Goal: Task Accomplishment & Management: Use online tool/utility

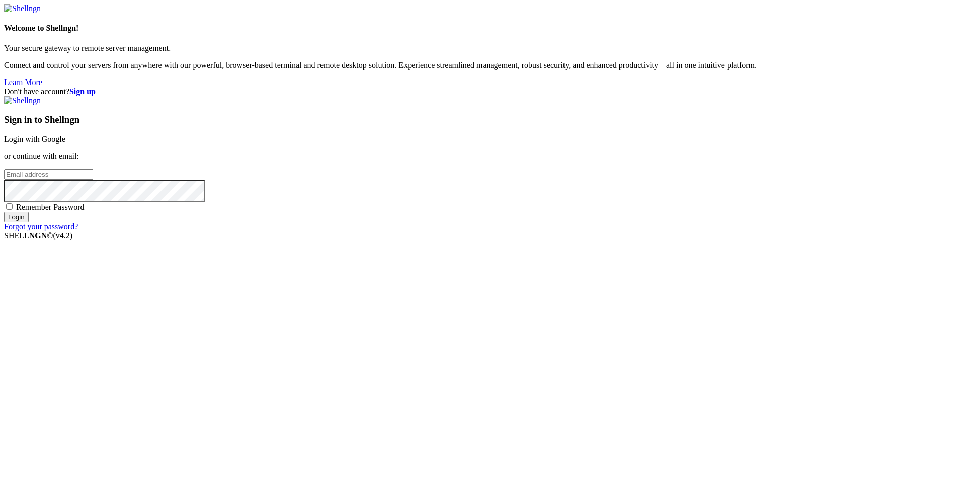
click at [65, 143] on link "Login with Google" at bounding box center [34, 139] width 61 height 9
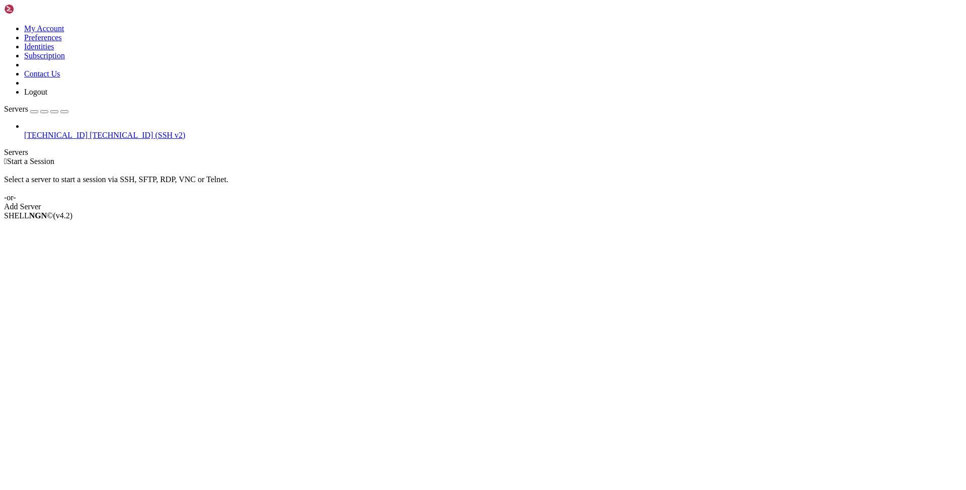
click at [565, 202] on link "Add Server" at bounding box center [483, 206] width 958 height 9
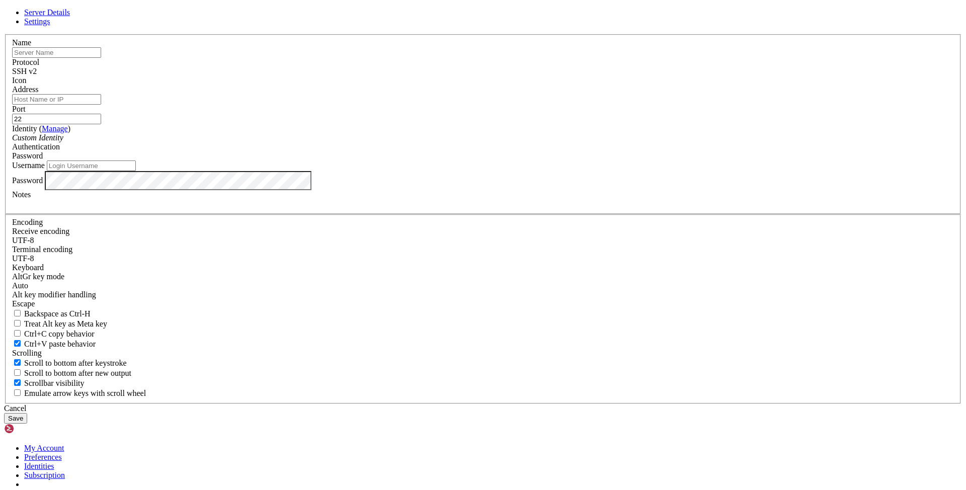
click at [101, 58] on input "text" at bounding box center [56, 52] width 89 height 11
type input "[TECHNICAL_ID]"
click at [101, 105] on input "Address" at bounding box center [56, 99] width 89 height 11
paste input "[TECHNICAL_ID]"
type input "[TECHNICAL_ID]"
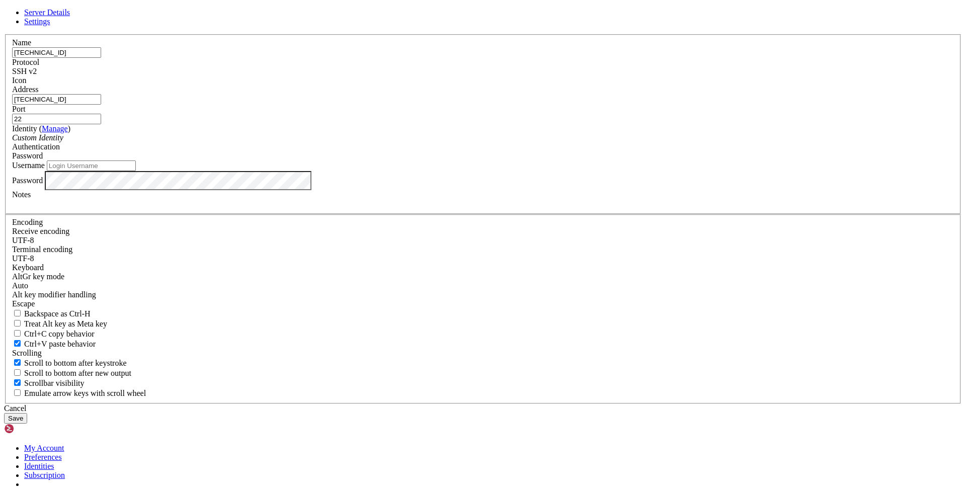
click at [545, 76] on div "SSH v2" at bounding box center [483, 71] width 942 height 9
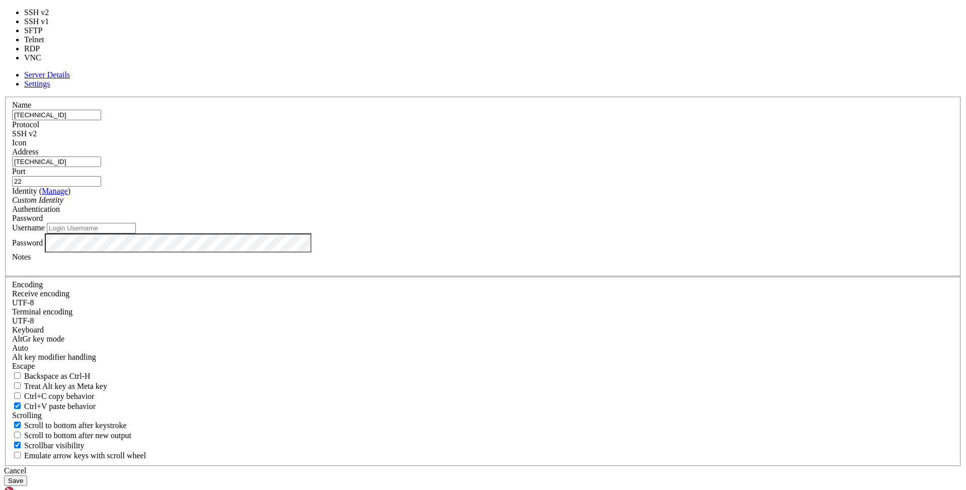
click at [544, 138] on div "SSH v2" at bounding box center [483, 133] width 942 height 9
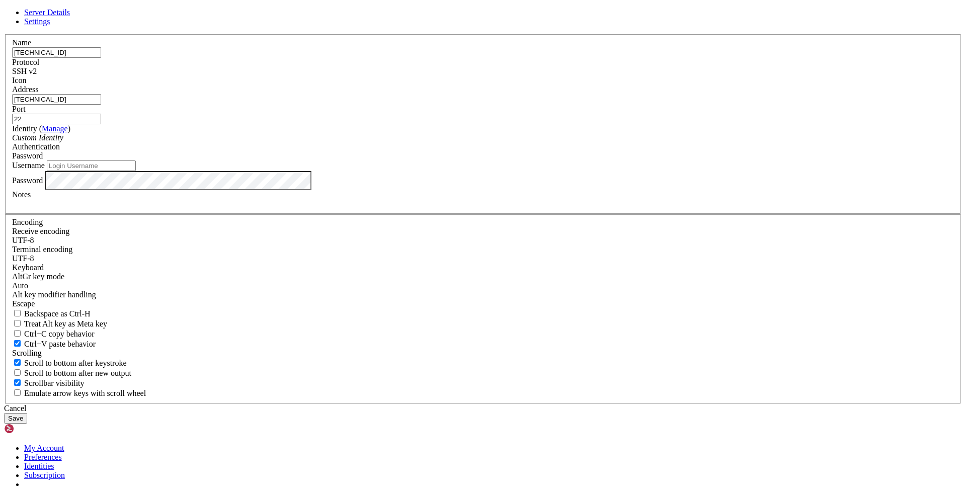
click at [43, 160] on span "Password" at bounding box center [27, 155] width 31 height 9
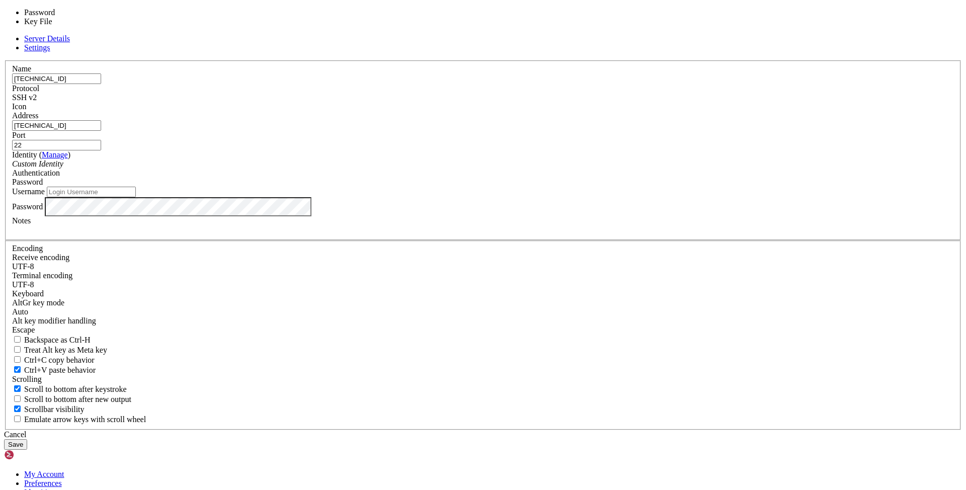
click at [43, 186] on span "Password" at bounding box center [27, 182] width 31 height 9
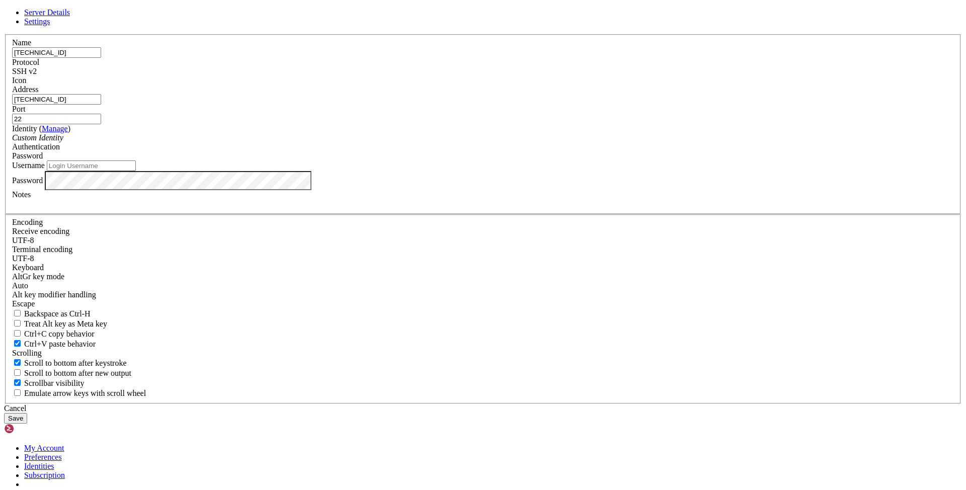
click at [136, 171] on input "Username" at bounding box center [91, 166] width 89 height 11
type input "[PERSON_NAME]"
click at [27, 413] on button "Save" at bounding box center [15, 418] width 23 height 11
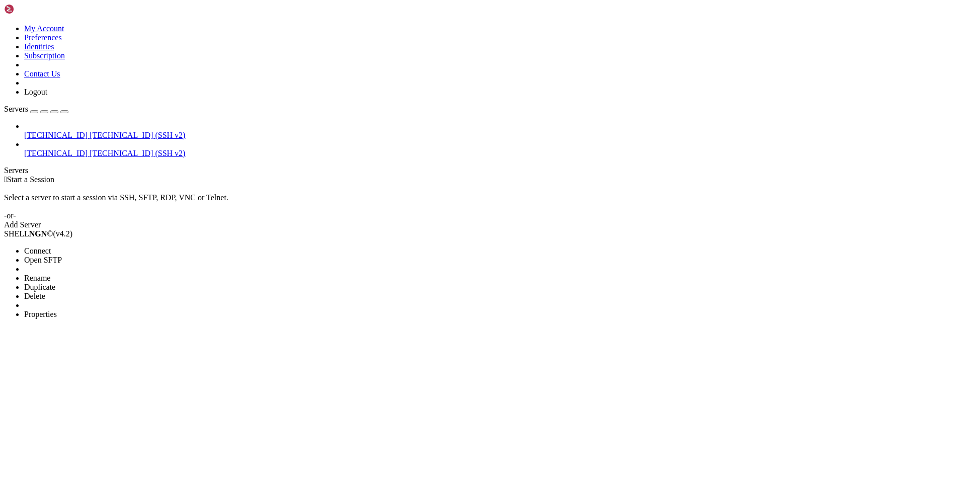
click at [51, 247] on span "Connect" at bounding box center [37, 251] width 27 height 9
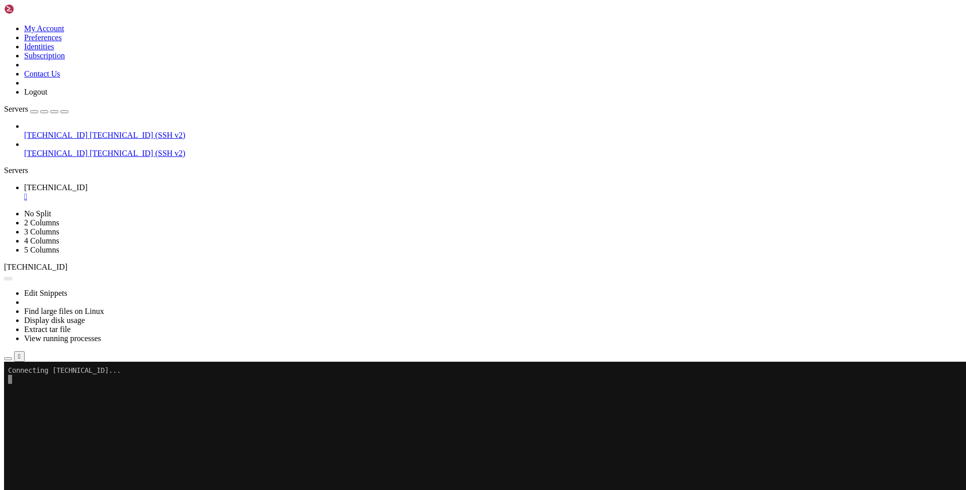
click at [78, 132] on div "[TECHNICAL_ID] [TECHNICAL_ID] (SSH v2) [TECHNICAL_ID] [TECHNICAL_ID] (SSH v2)" at bounding box center [483, 140] width 958 height 36
click at [187, 192] on div "" at bounding box center [493, 196] width 938 height 9
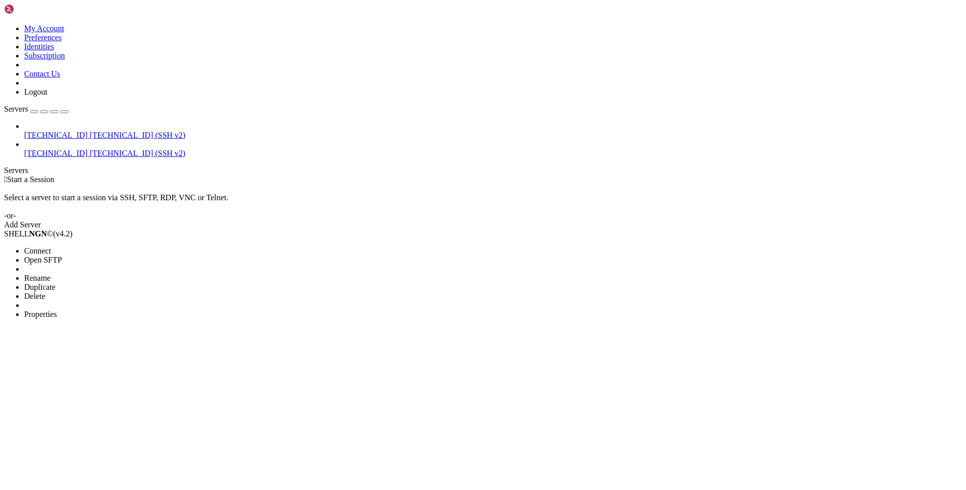
click at [57, 310] on span "Properties" at bounding box center [40, 314] width 33 height 9
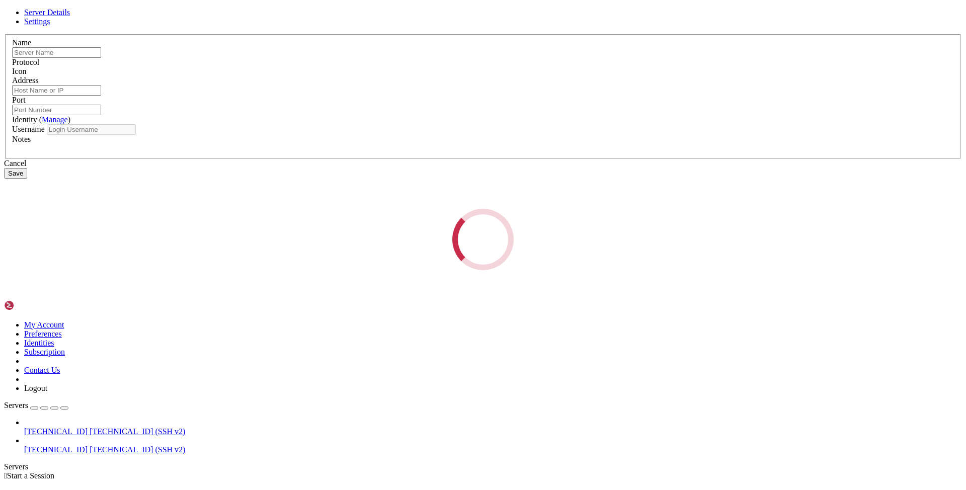
type input "[TECHNICAL_ID]"
type input "22"
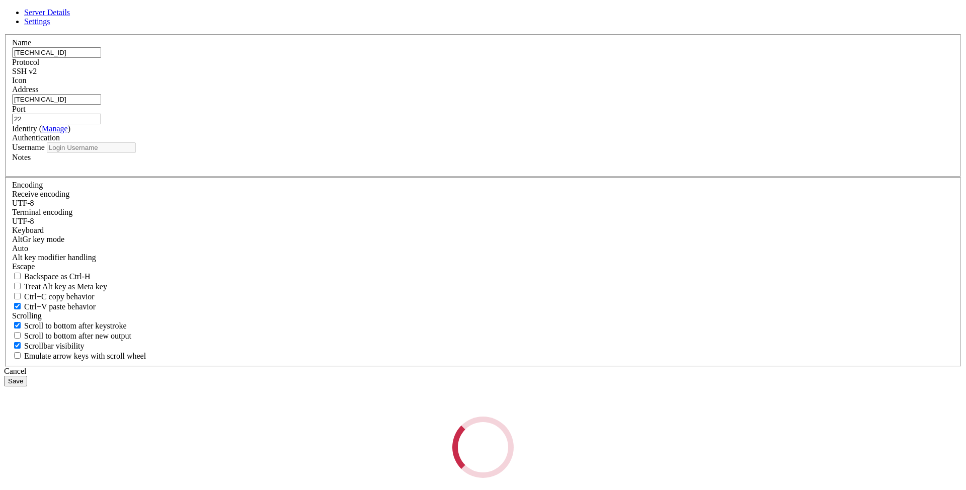
type input "[PERSON_NAME]"
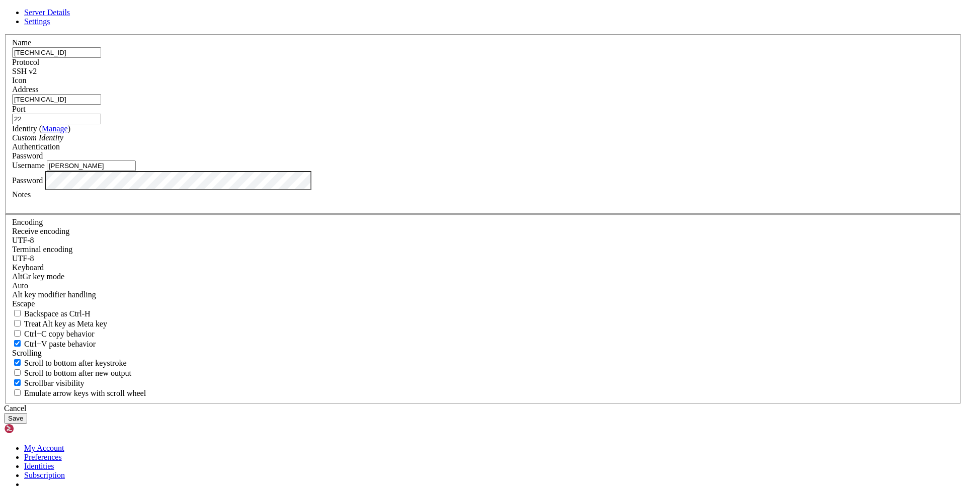
click at [27, 413] on button "Save" at bounding box center [15, 418] width 23 height 11
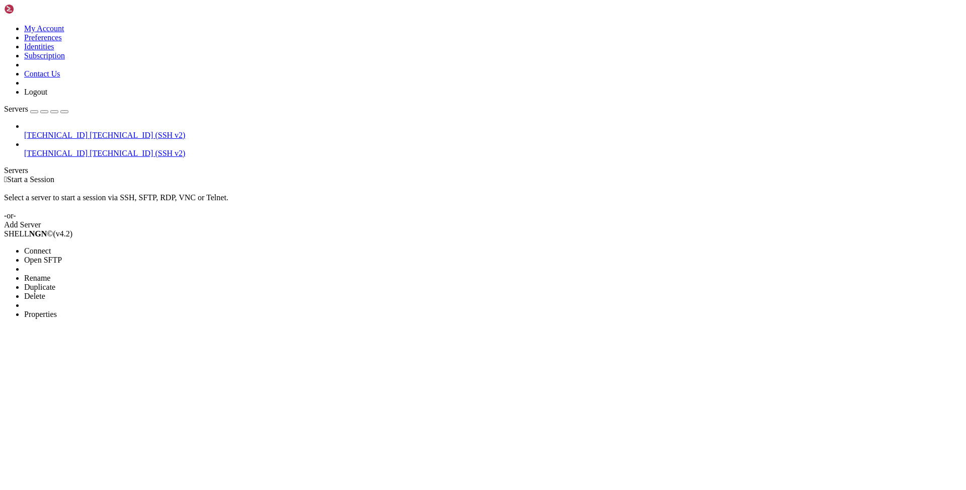
click at [51, 247] on span "Connect" at bounding box center [37, 251] width 27 height 9
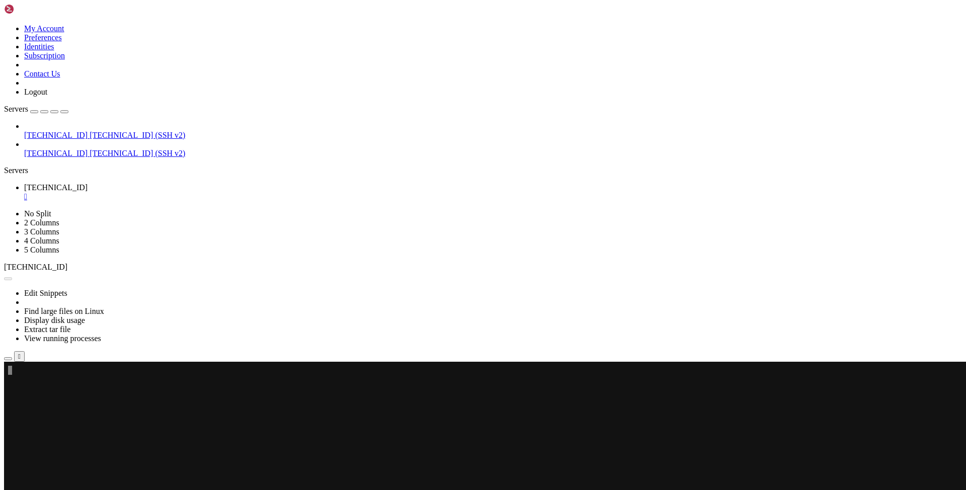
click at [91, 138] on div "[TECHNICAL_ID] [TECHNICAL_ID] (SSH v2) [TECHNICAL_ID] [TECHNICAL_ID] (SSH v2)" at bounding box center [483, 140] width 958 height 36
click at [189, 192] on div "" at bounding box center [493, 196] width 938 height 9
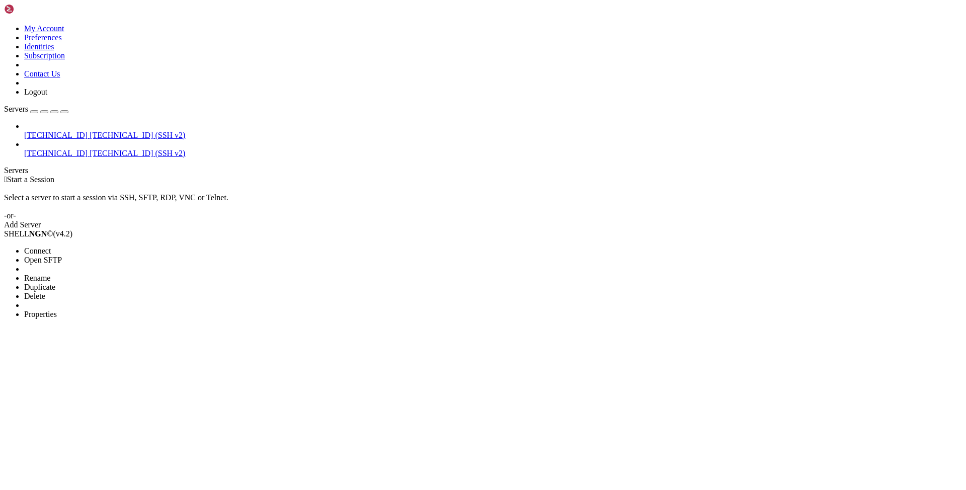
click at [57, 310] on span "Properties" at bounding box center [40, 314] width 33 height 9
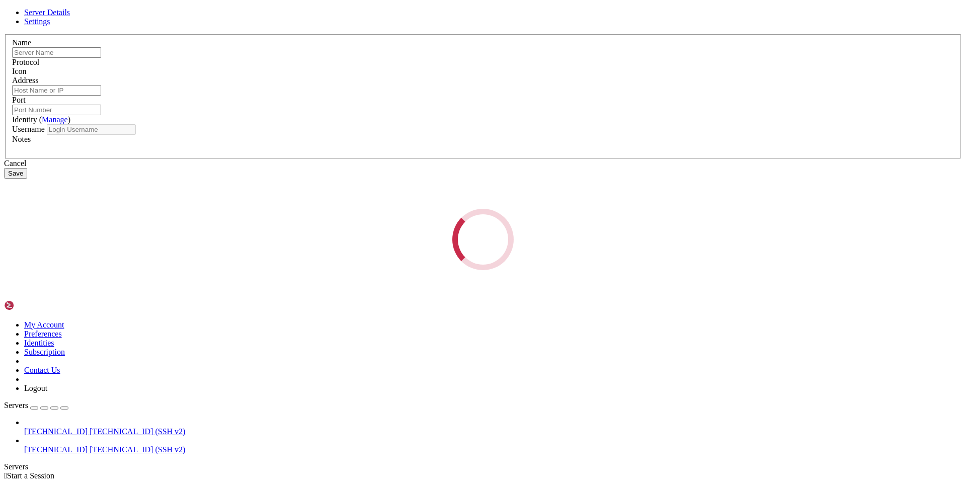
type input "[TECHNICAL_ID]"
type input "22"
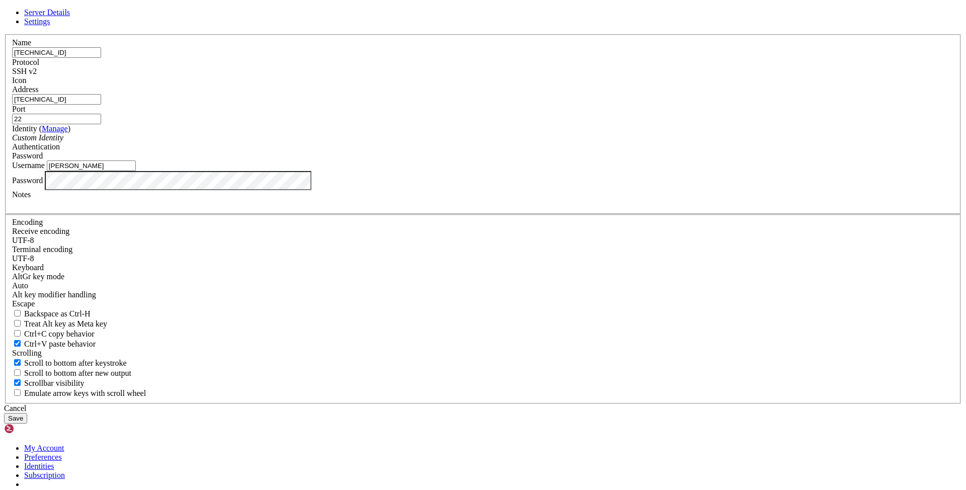
click at [136, 171] on input "[PERSON_NAME]" at bounding box center [91, 166] width 89 height 11
type input "[PERSON_NAME]"
click at [27, 413] on button "Save" at bounding box center [15, 418] width 23 height 11
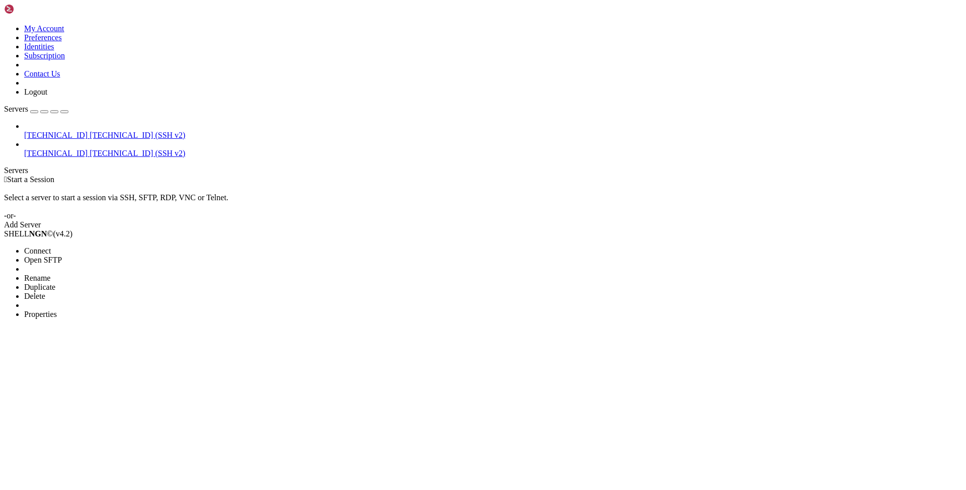
click at [51, 247] on span "Connect" at bounding box center [37, 251] width 27 height 9
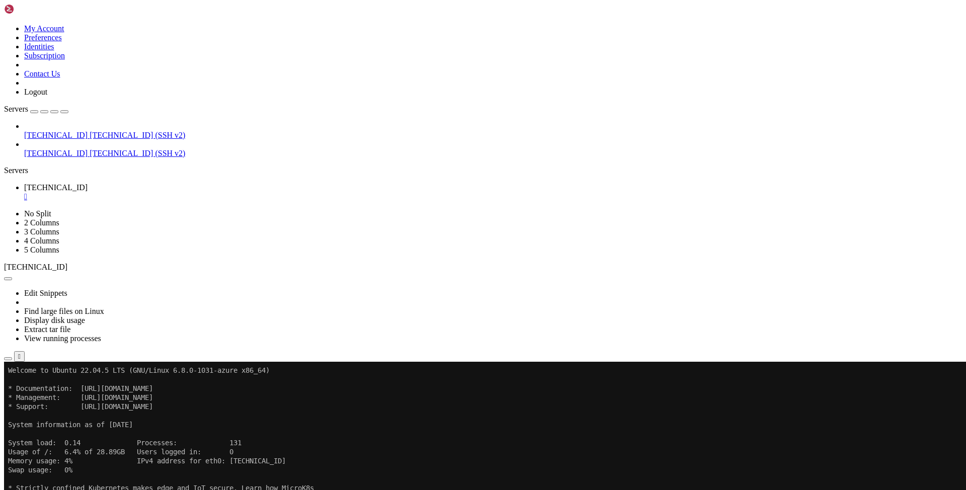
click at [285, 490] on x-row "just raised the bar for easy, resilient and secure K8s cluster deployment." at bounding box center [423, 497] width 831 height 9
drag, startPoint x: 367, startPoint y: 569, endPoint x: 256, endPoint y: 562, distance: 111.4
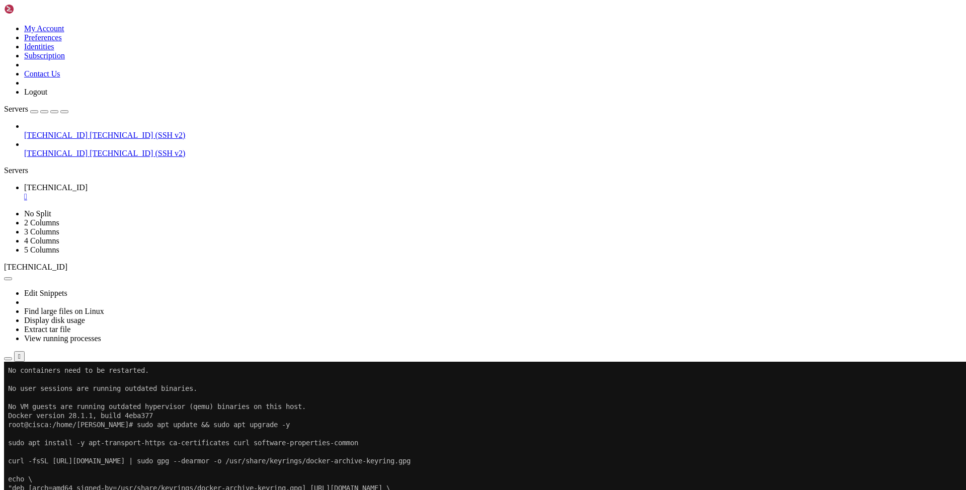
scroll to position [3233, 0]
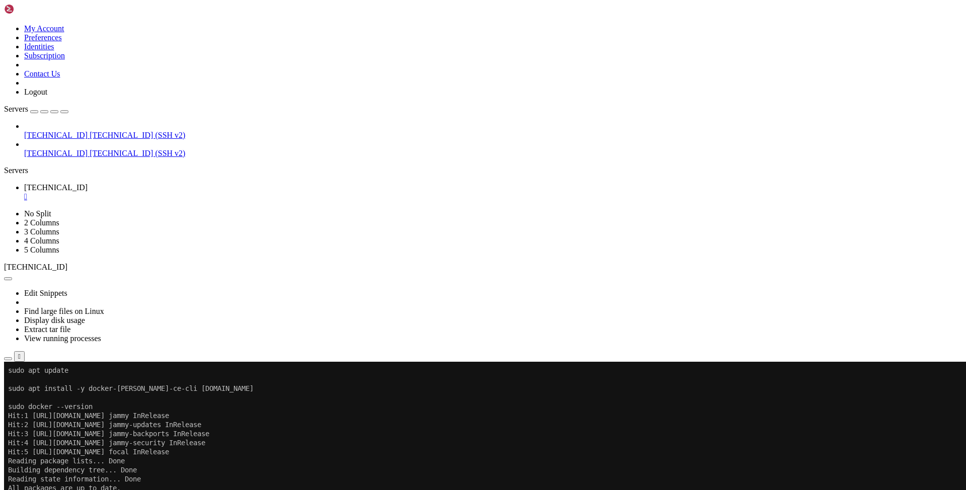
scroll to position [3396, 0]
click at [461, 474] on x-row "Building dependency tree... Done" at bounding box center [423, 469] width 831 height 9
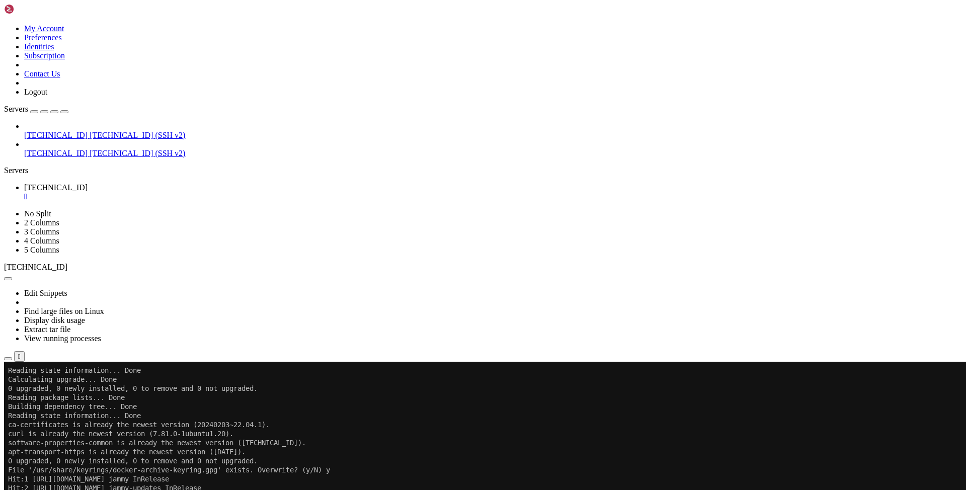
scroll to position [3568, 0]
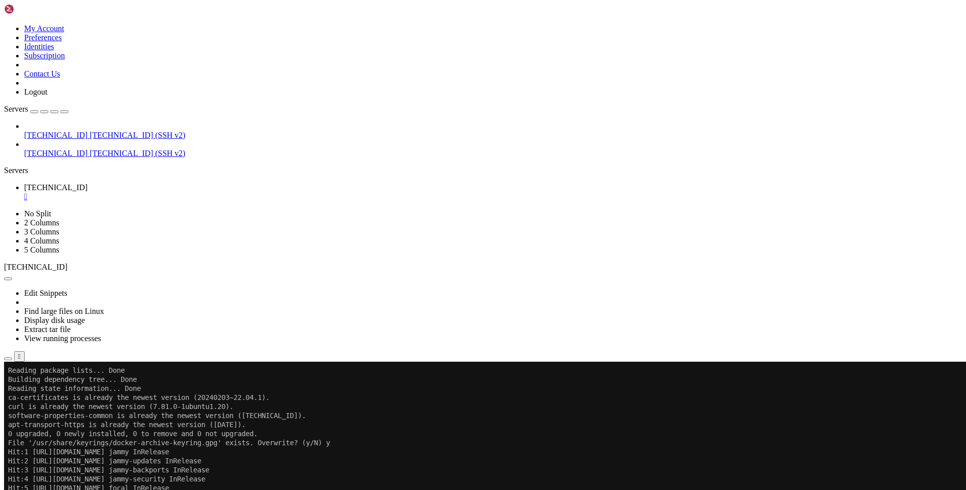
click at [189, 192] on div "" at bounding box center [493, 196] width 938 height 9
